Goal: Information Seeking & Learning: Learn about a topic

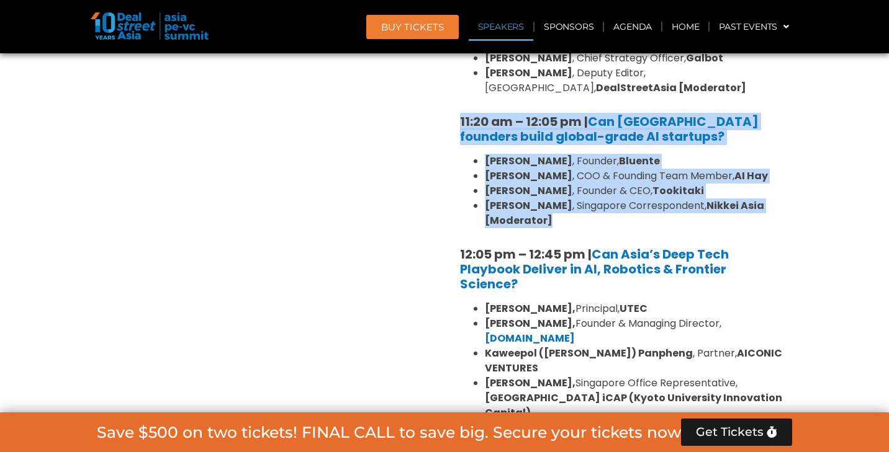
scroll to position [1126, 0]
click at [506, 27] on link "Speakers" at bounding box center [501, 26] width 65 height 29
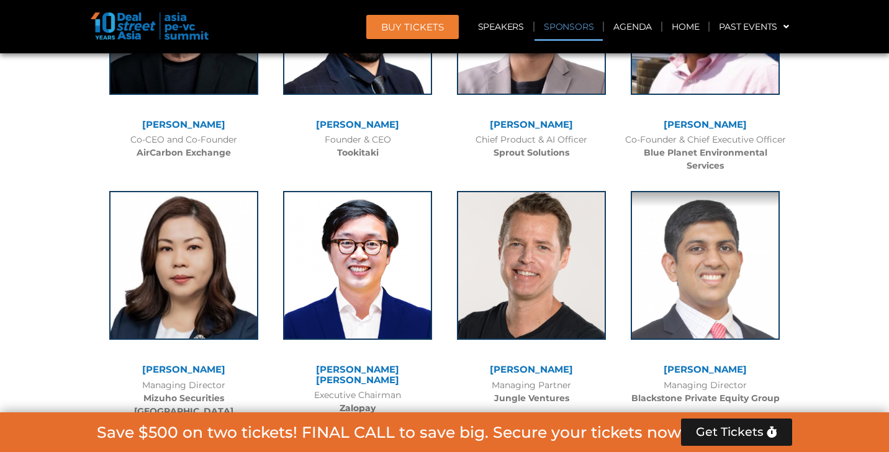
scroll to position [9221, 0]
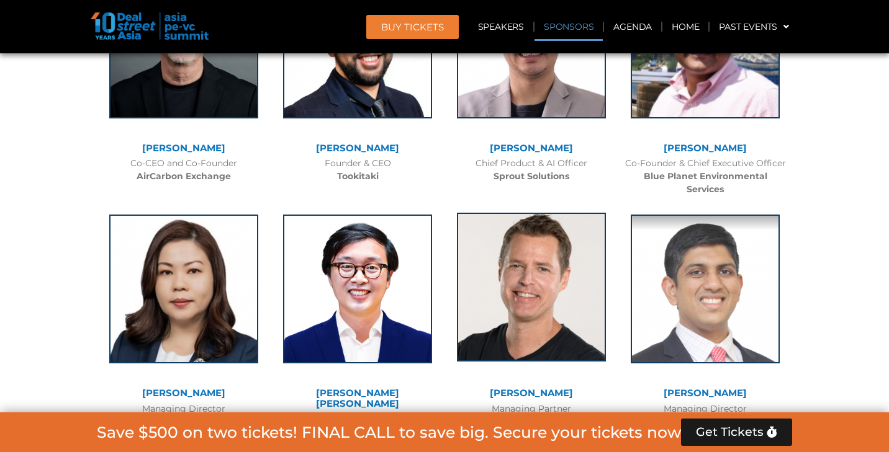
click at [552, 213] on img at bounding box center [531, 287] width 149 height 149
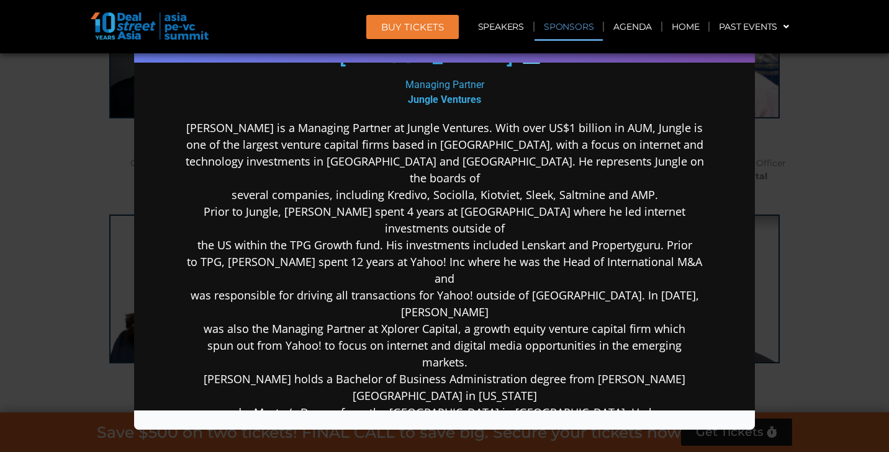
scroll to position [207, 0]
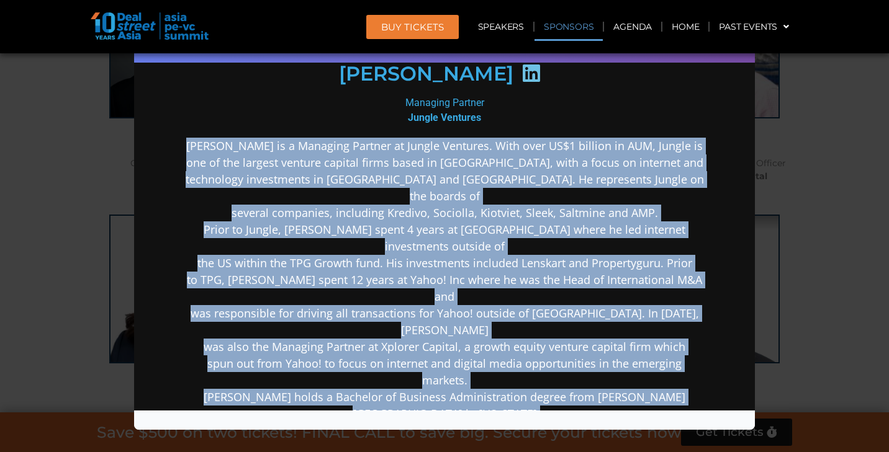
drag, startPoint x: 203, startPoint y: 145, endPoint x: 586, endPoint y: 378, distance: 448.6
click at [586, 378] on p "[PERSON_NAME] is a Managing Partner at Jungle Ventures. With over US$1 billion …" at bounding box center [444, 314] width 536 height 352
copy p "[PERSON_NAME] is a Managing Partner at Jungle Ventures. With over US$1 billion …"
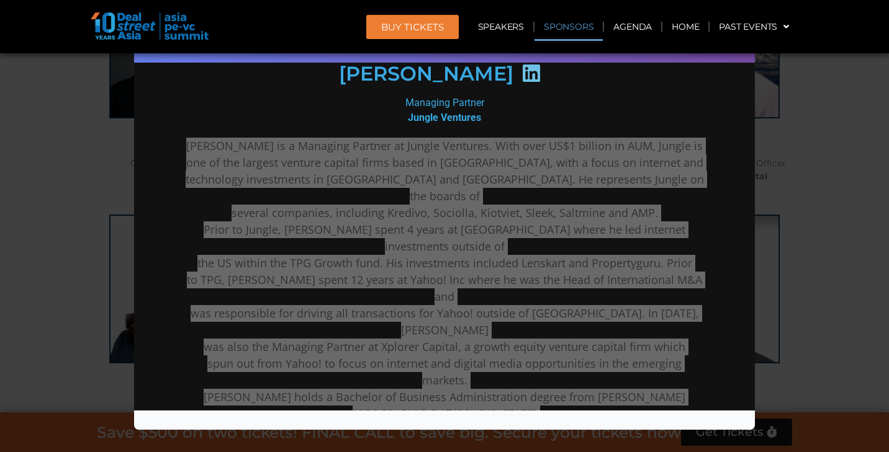
click at [839, 176] on div "Speaker Profile ×" at bounding box center [444, 226] width 889 height 452
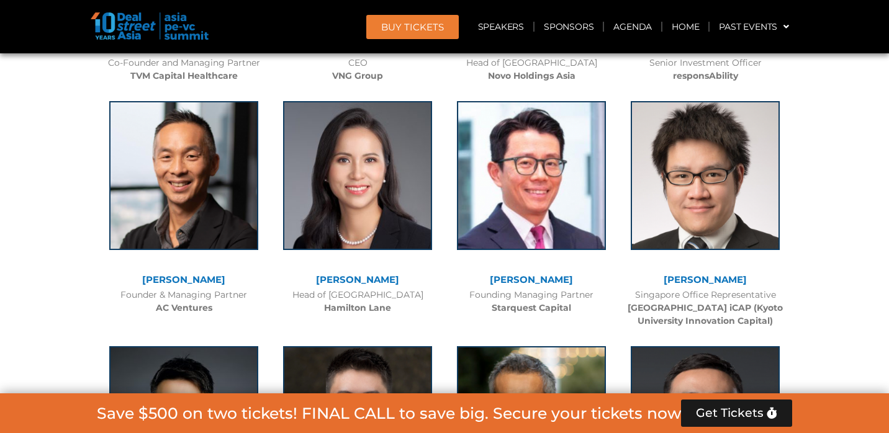
scroll to position [6300, 0]
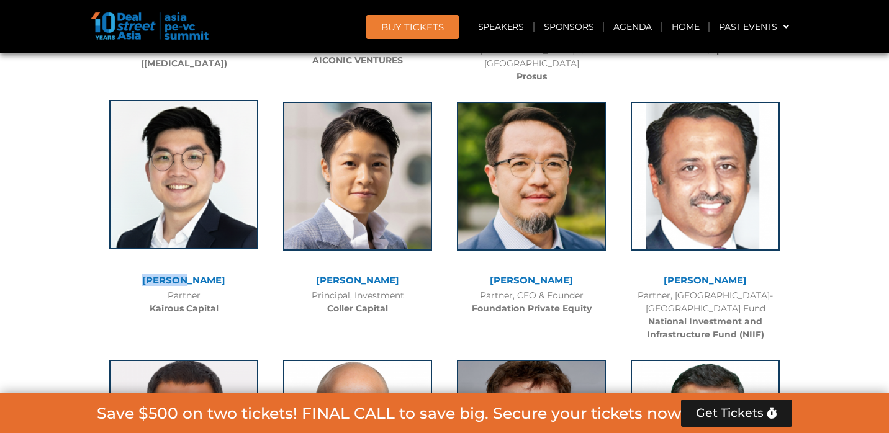
click at [227, 138] on img at bounding box center [183, 174] width 149 height 149
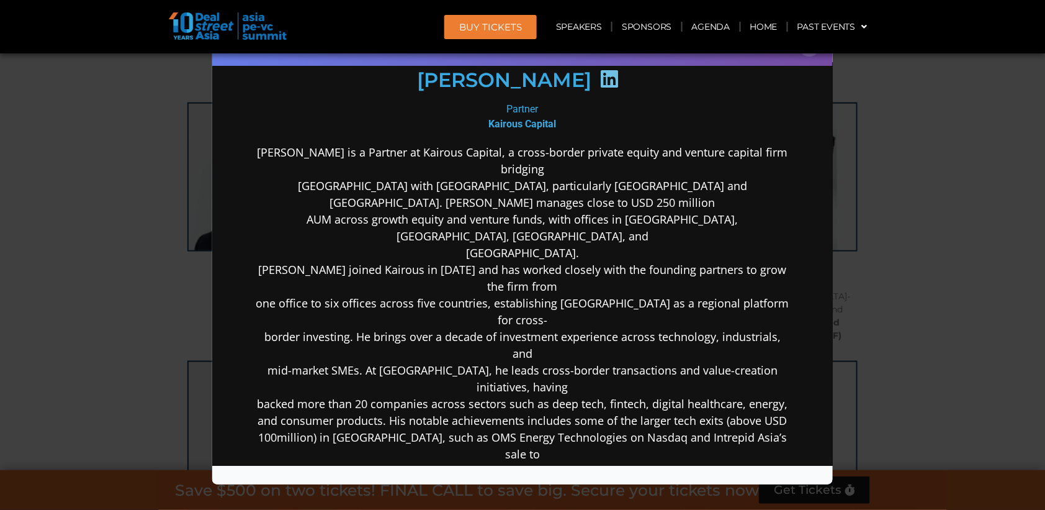
scroll to position [193, 0]
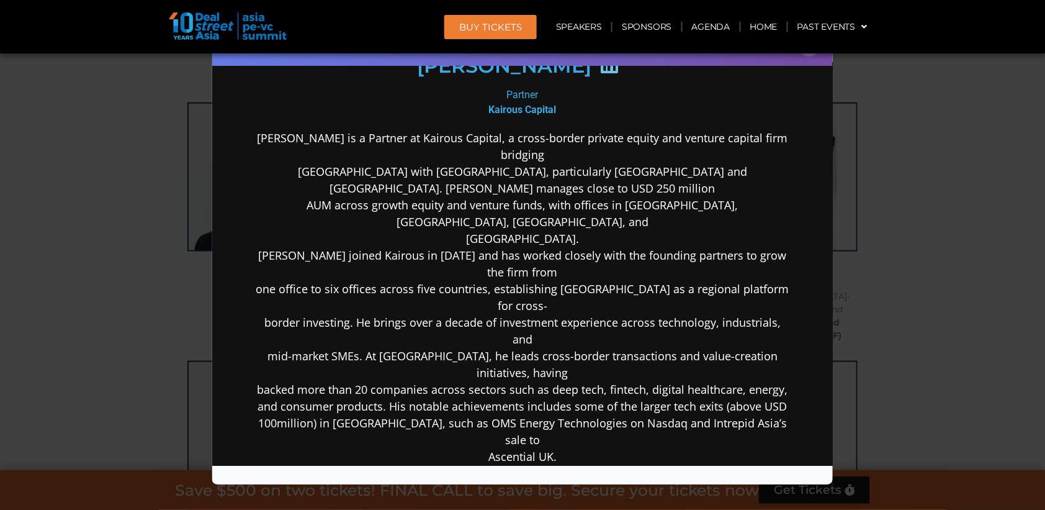
click at [276, 132] on p "[PERSON_NAME] is a Partner at Kairous Capital, a cross-border private equity an…" at bounding box center [522, 373] width 536 height 486
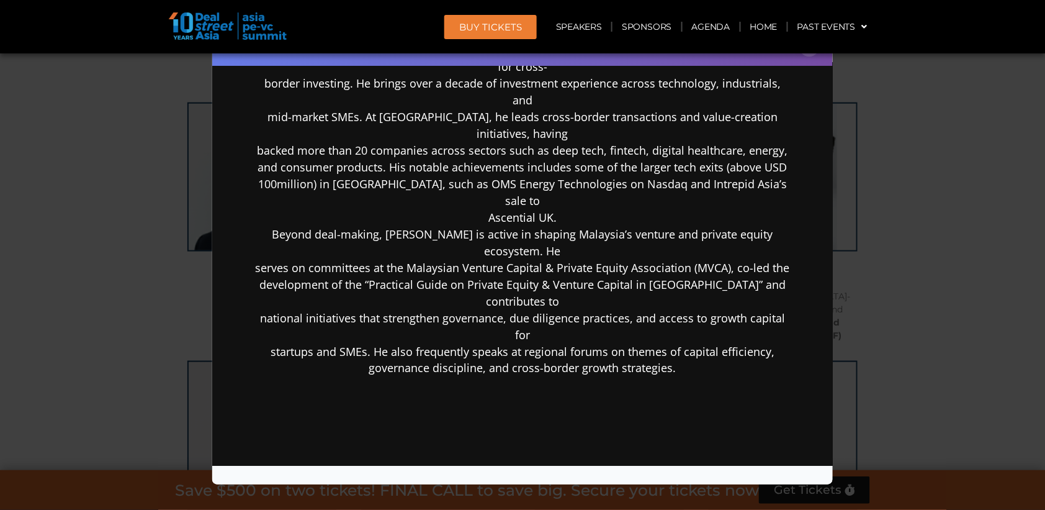
scroll to position [431, 0]
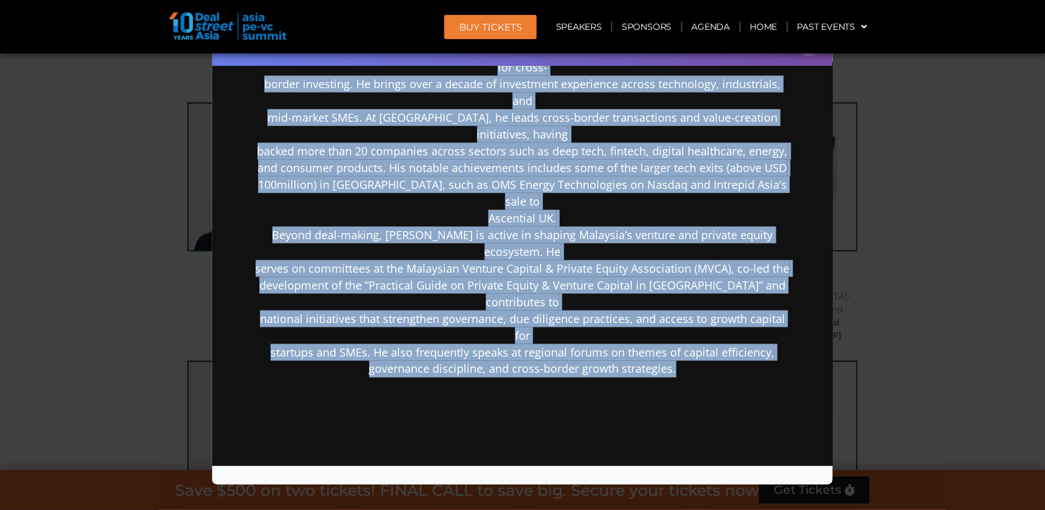
click at [693, 215] on p "[PERSON_NAME] is a Partner at Kairous Capital, a cross-border private equity an…" at bounding box center [522, 134] width 536 height 486
copy p "Loremi Dol si a Consect ad Elitsed Doeiusm, t incid-utlabo etdolor magnaa eni a…"
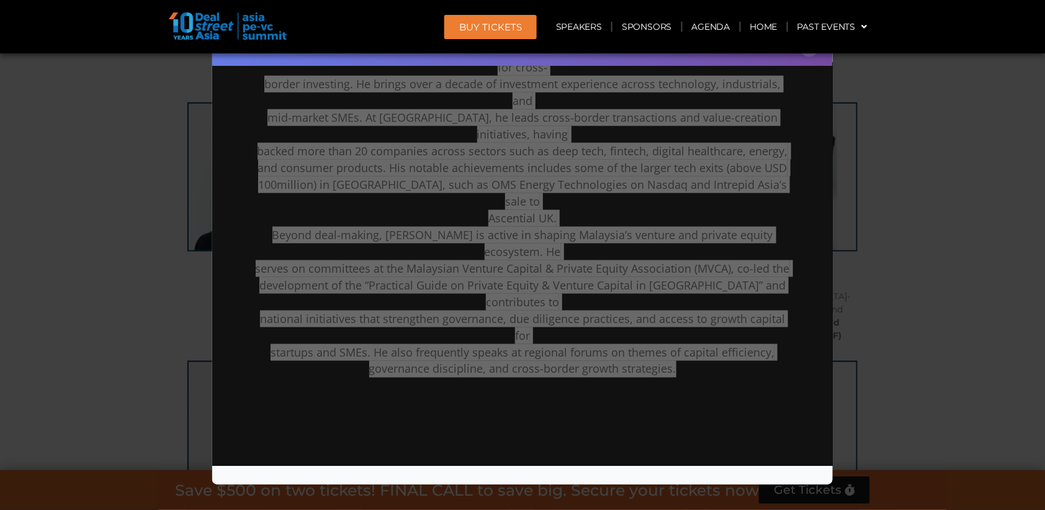
click at [888, 132] on div "Speaker Profile ×" at bounding box center [522, 255] width 1045 height 510
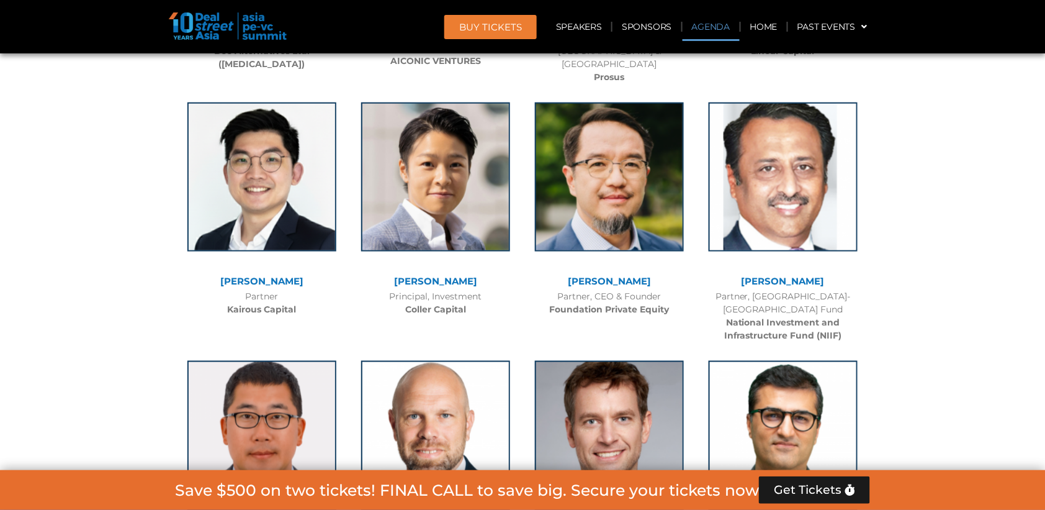
click at [707, 30] on link "Agenda" at bounding box center [711, 26] width 57 height 29
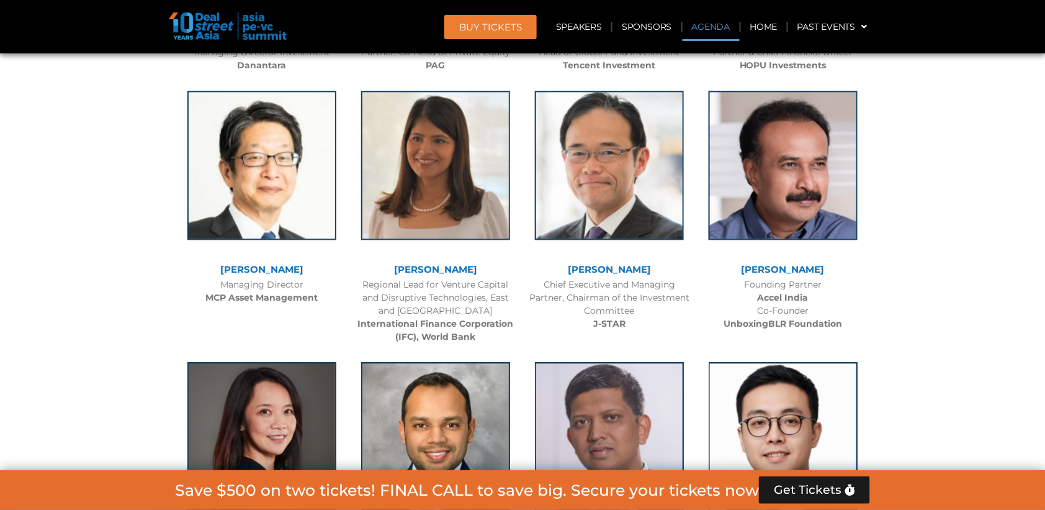
scroll to position [709, 0]
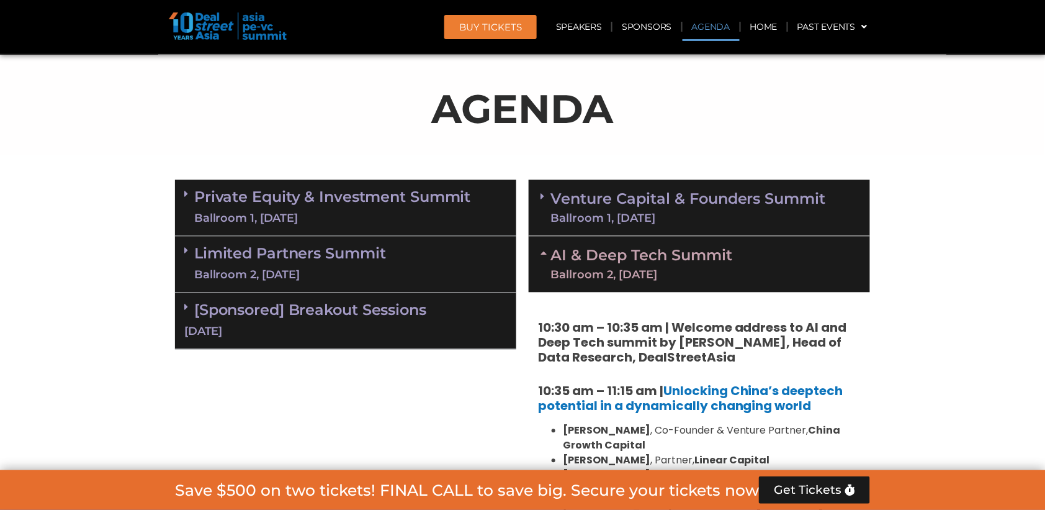
click at [704, 249] on link "AI & Deep Tech Summit Ballroom 2, [DATE]" at bounding box center [641, 264] width 182 height 32
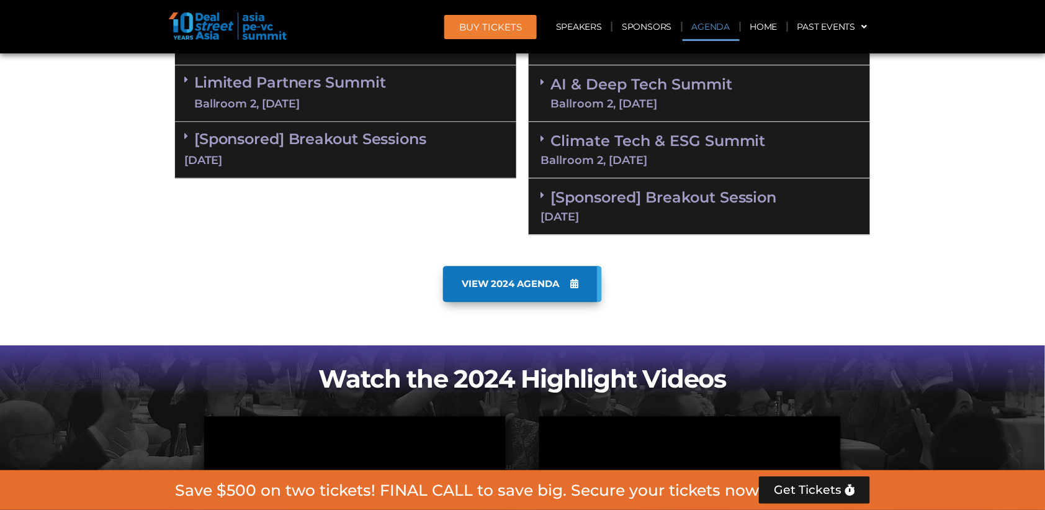
scroll to position [775, 0]
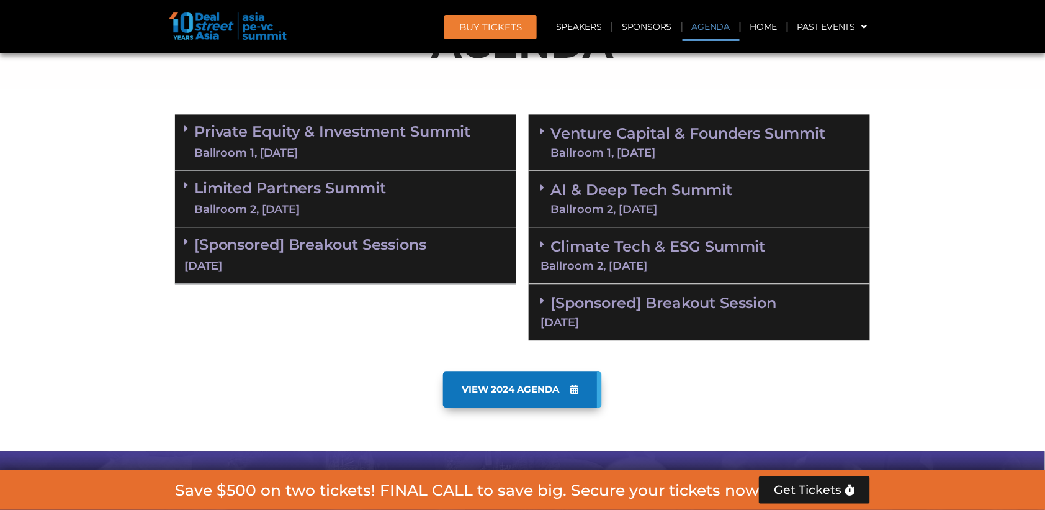
click at [681, 204] on div "Ballroom 2, [DATE]" at bounding box center [641, 209] width 182 height 11
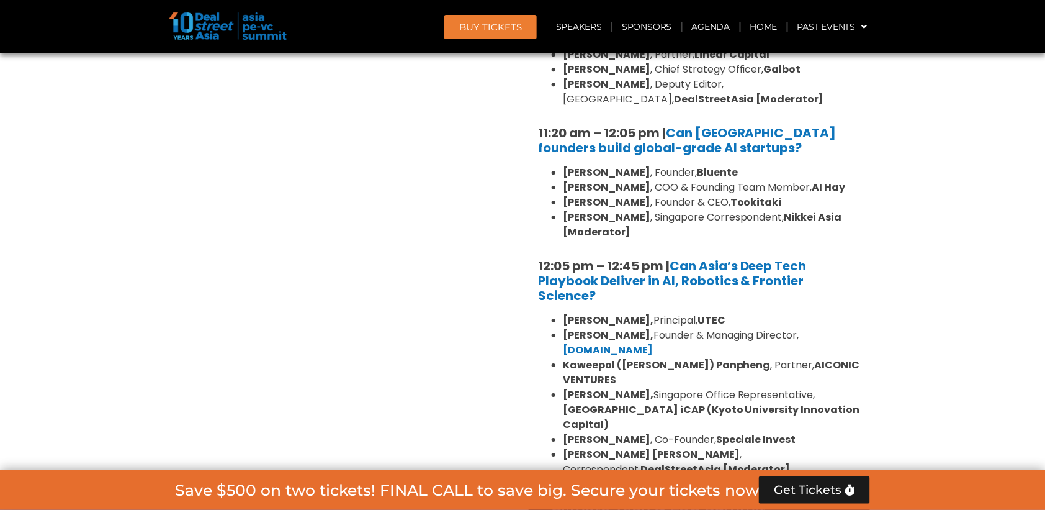
scroll to position [1099, 0]
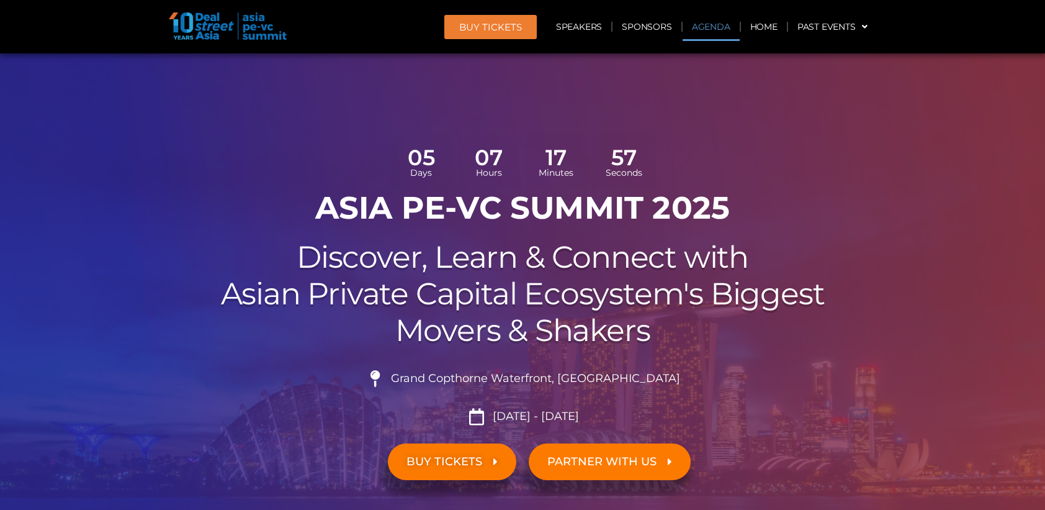
click at [719, 27] on link "Agenda" at bounding box center [711, 26] width 57 height 29
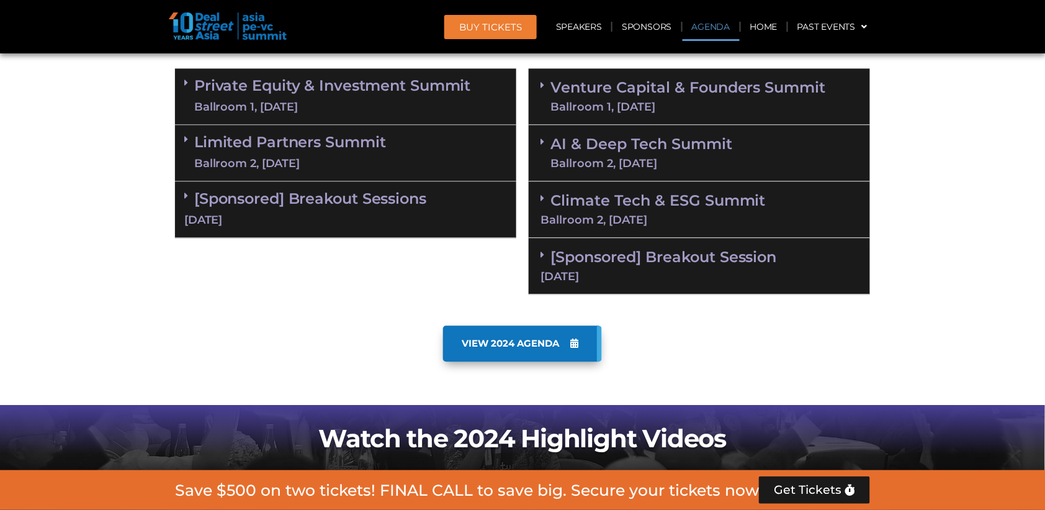
scroll to position [807, 0]
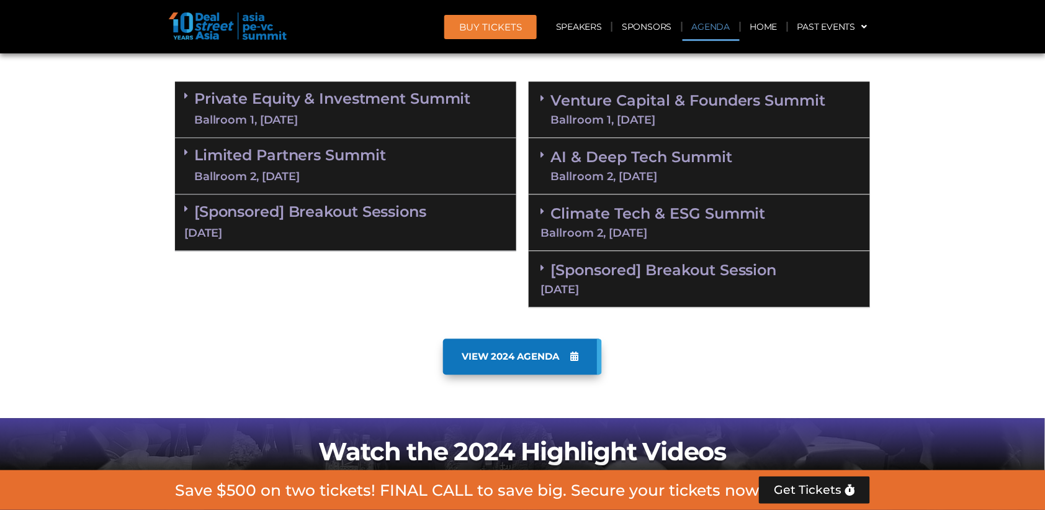
click at [667, 115] on div "Ballroom 1, [DATE]" at bounding box center [688, 119] width 276 height 11
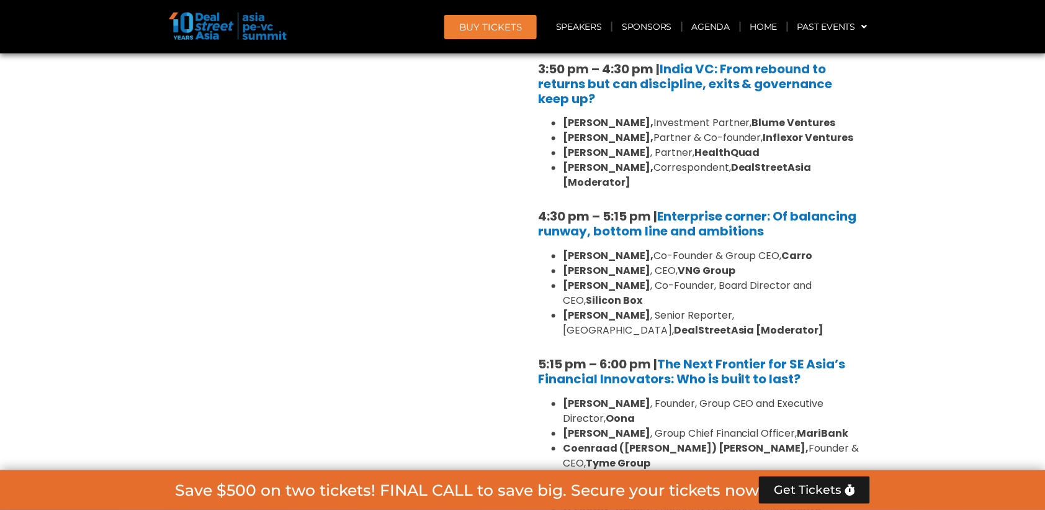
scroll to position [2098, 0]
